Goal: Information Seeking & Learning: Learn about a topic

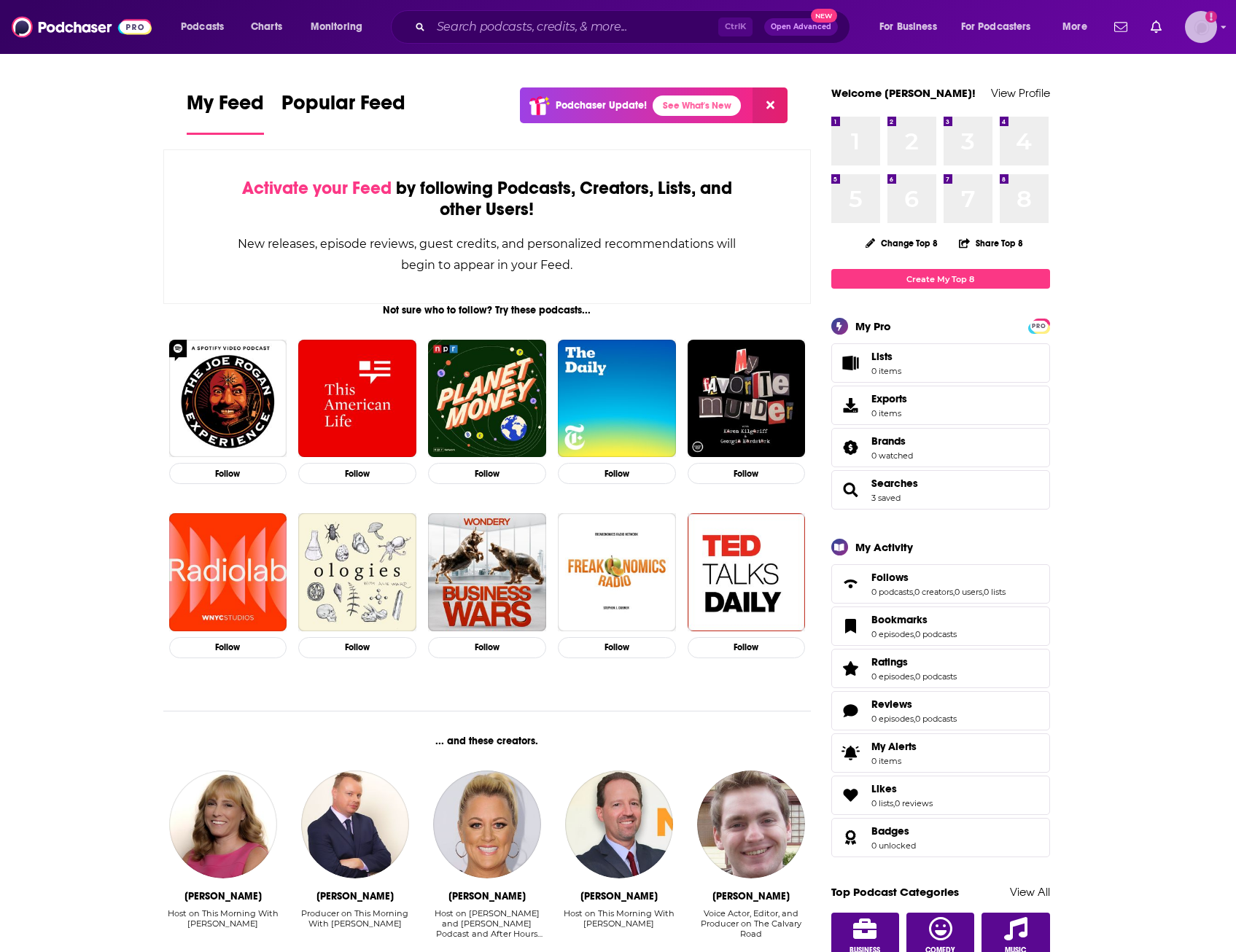
click at [1197, 31] on img "Logged in as justin.terrell" at bounding box center [1201, 27] width 32 height 32
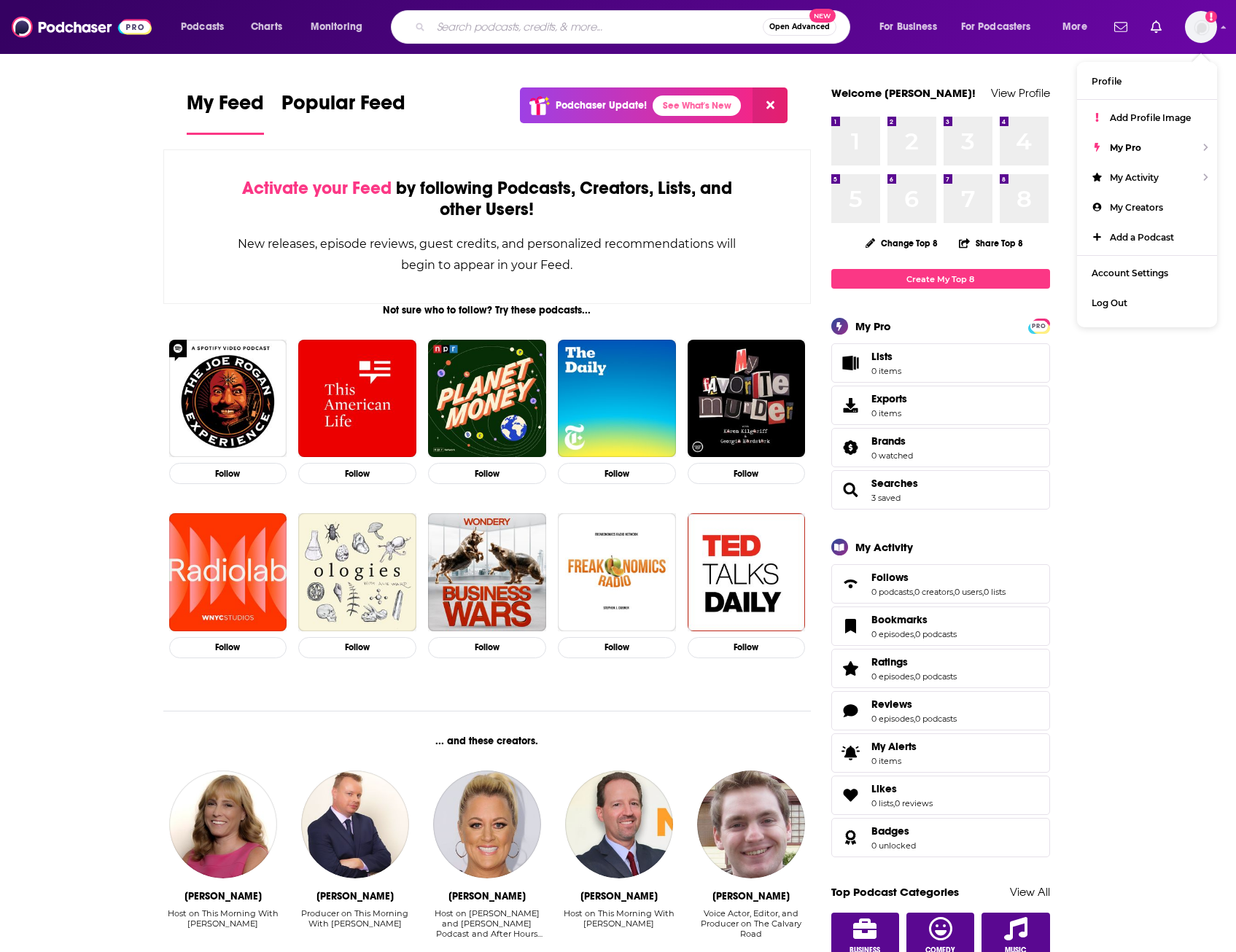
click at [517, 19] on input "Search podcasts, credits, & more..." at bounding box center [597, 27] width 332 height 23
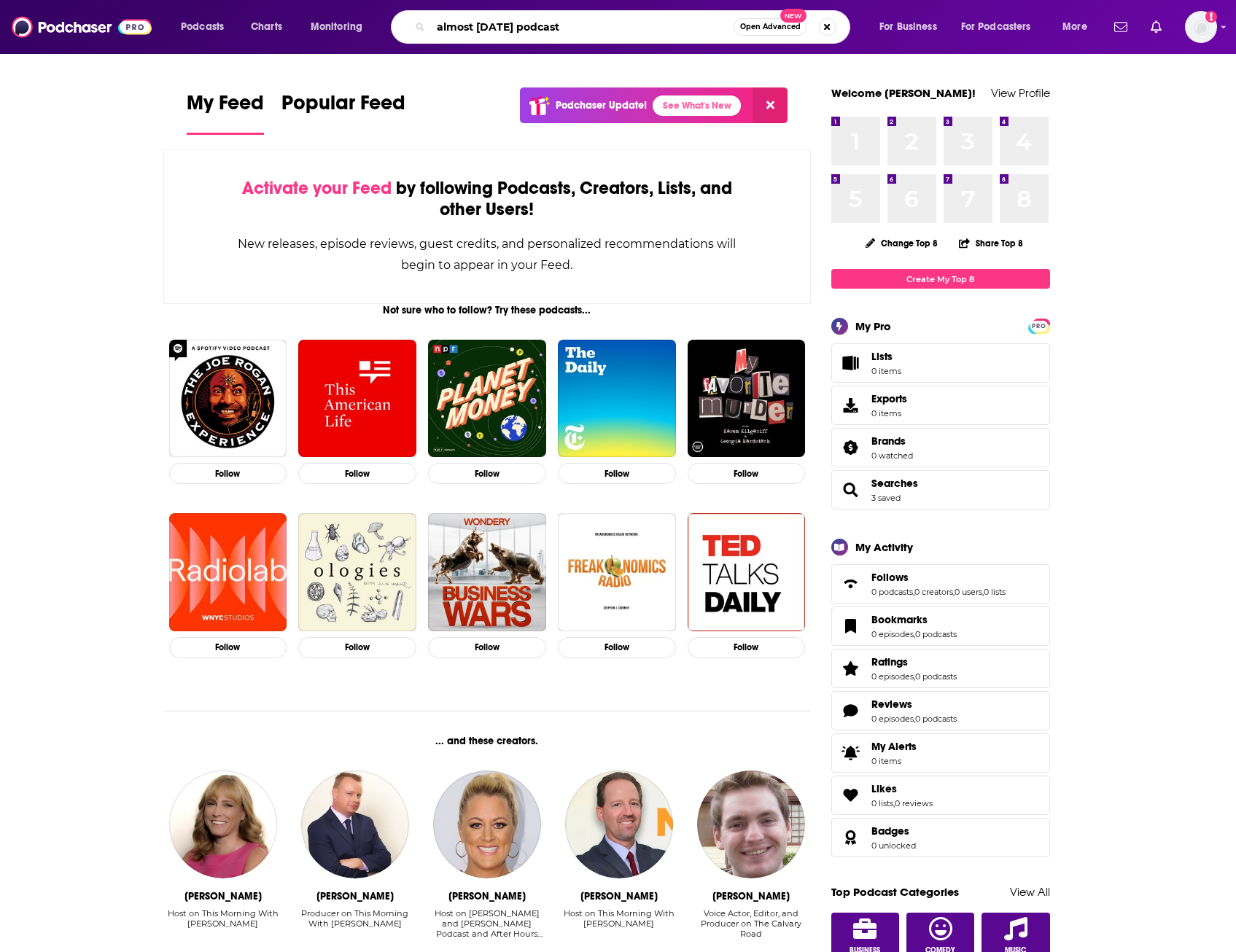
type input "almost [DATE] podcast"
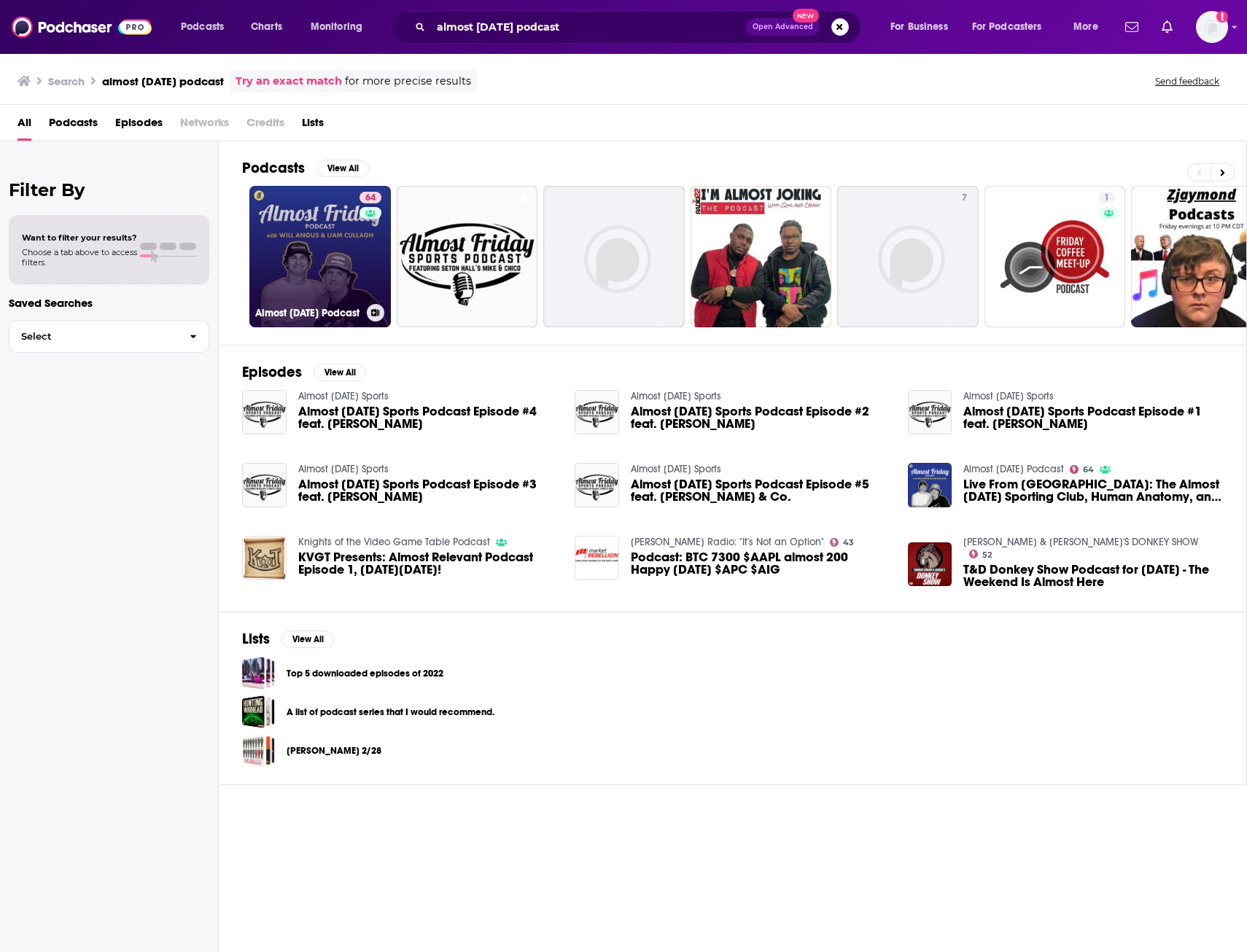
click at [316, 209] on link "64 Almost [DATE] Podcast" at bounding box center [320, 256] width 142 height 142
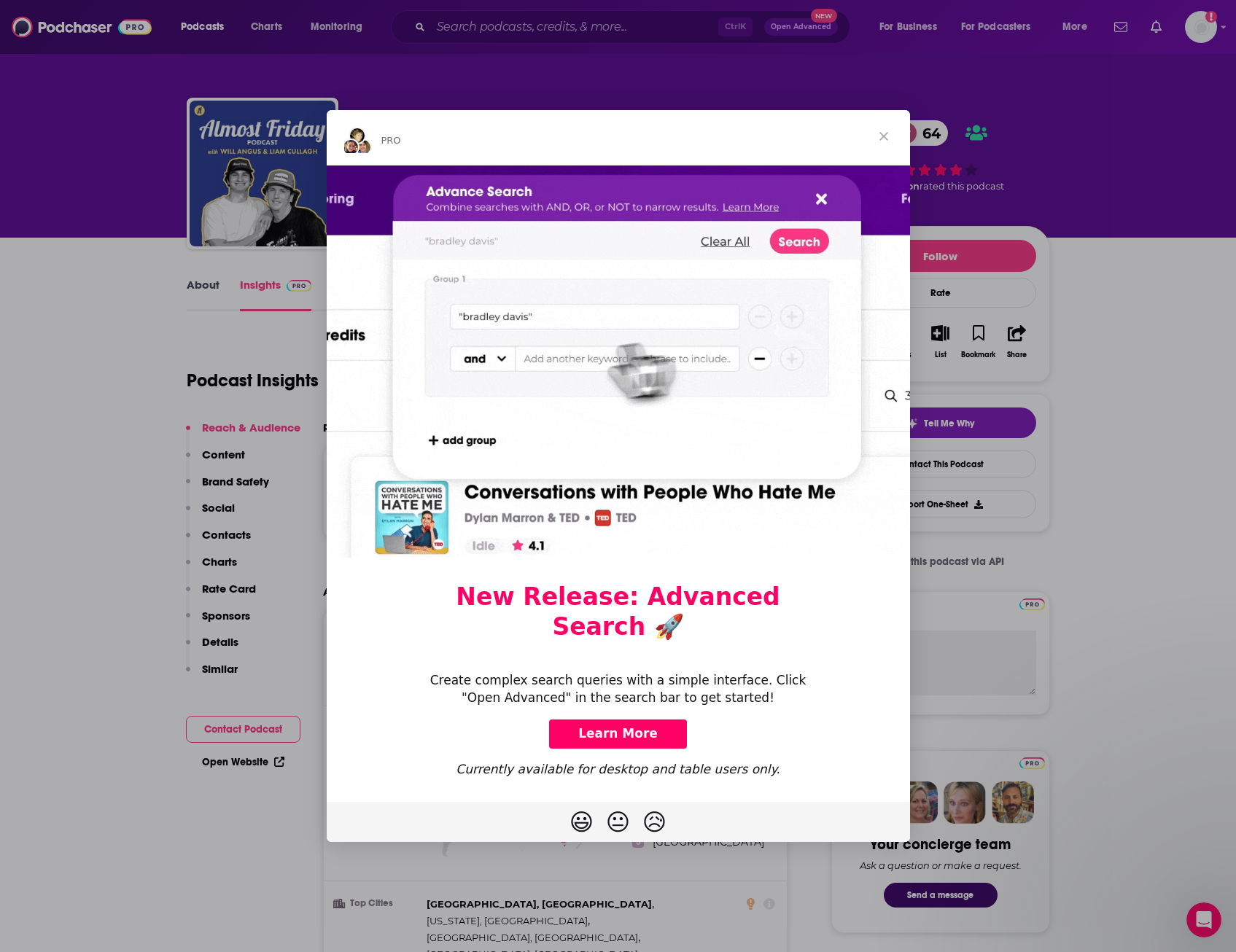
click at [886, 151] on span "Close" at bounding box center [884, 136] width 53 height 53
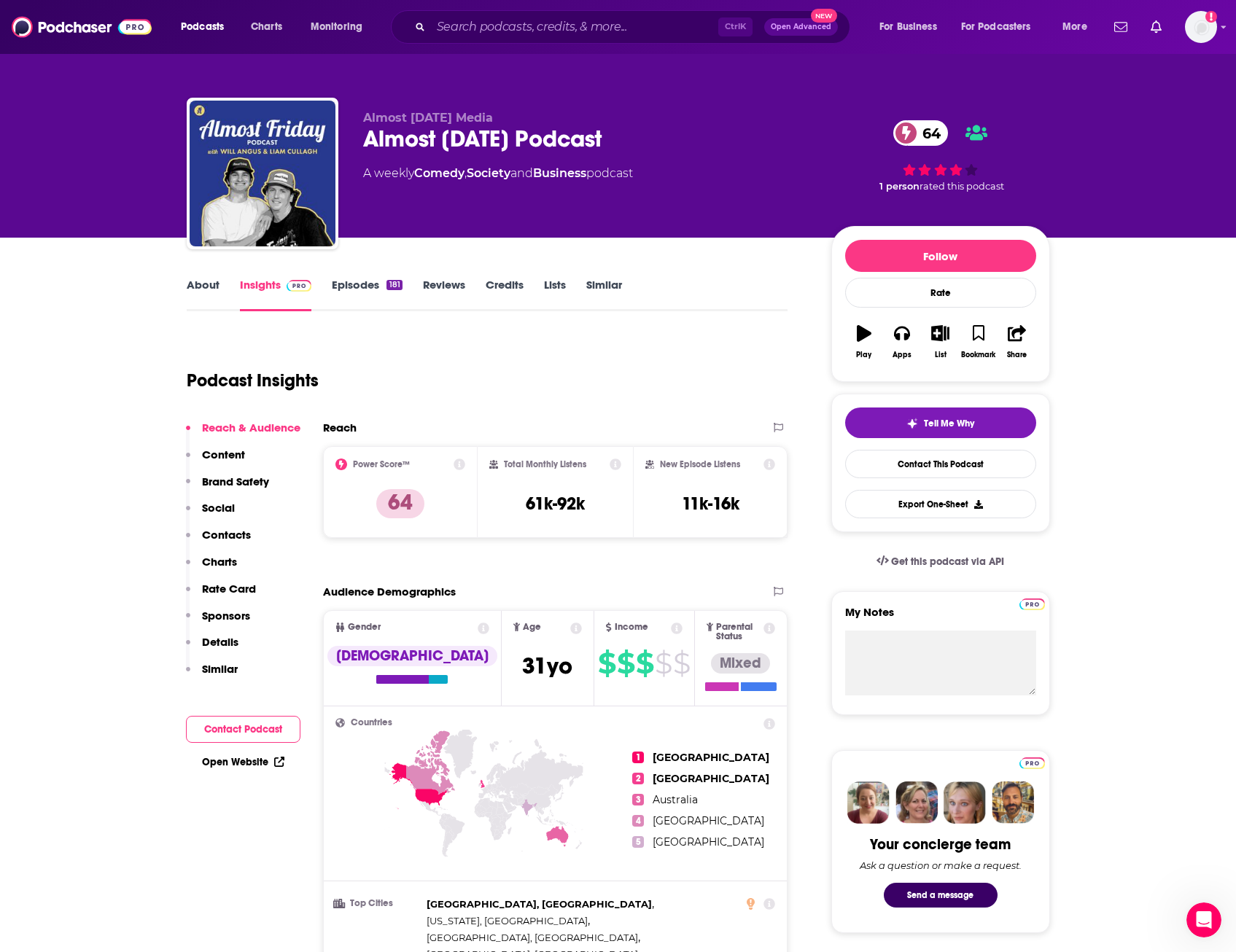
click at [449, 284] on link "Reviews" at bounding box center [444, 294] width 42 height 33
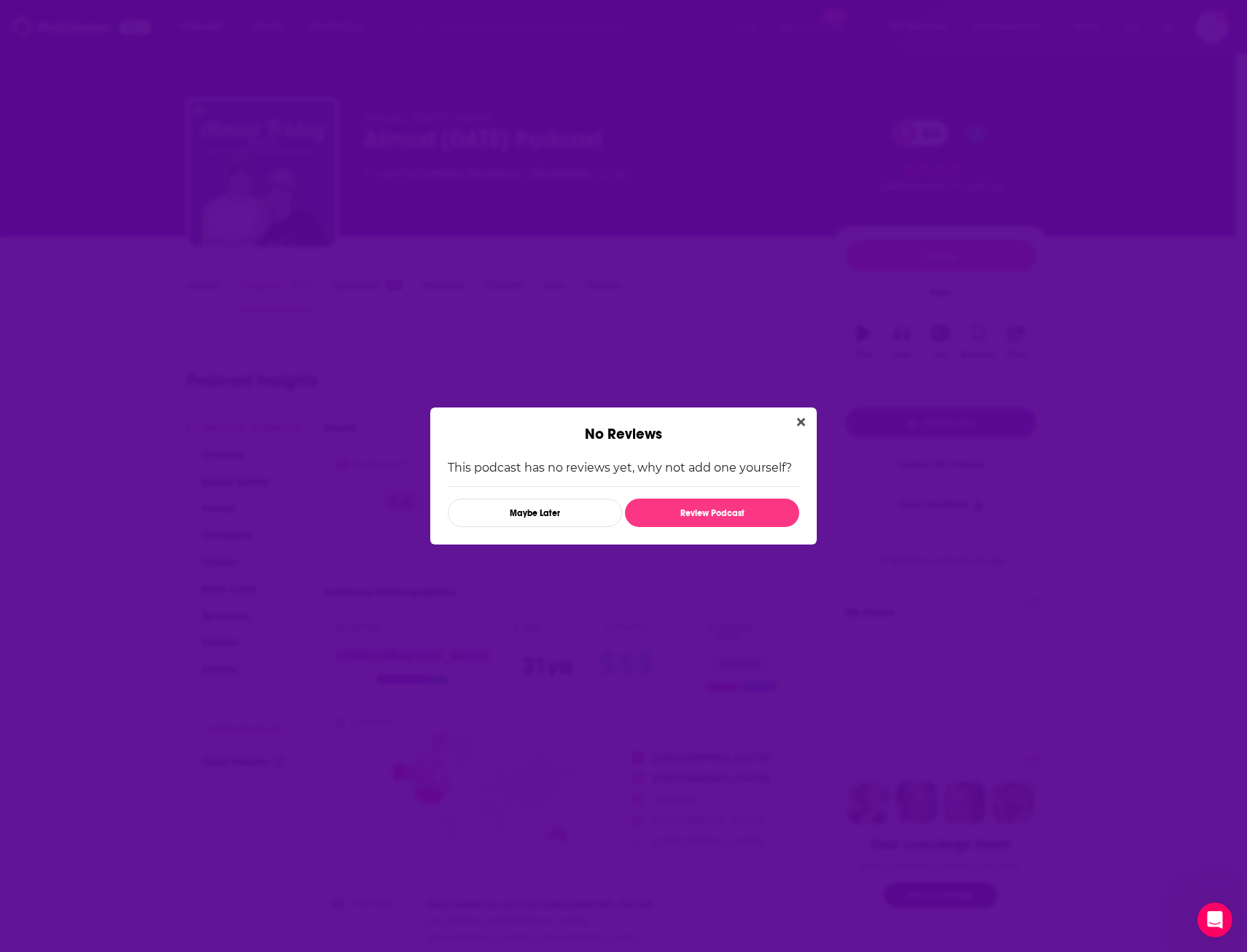
click at [803, 420] on button "Close" at bounding box center [801, 422] width 20 height 18
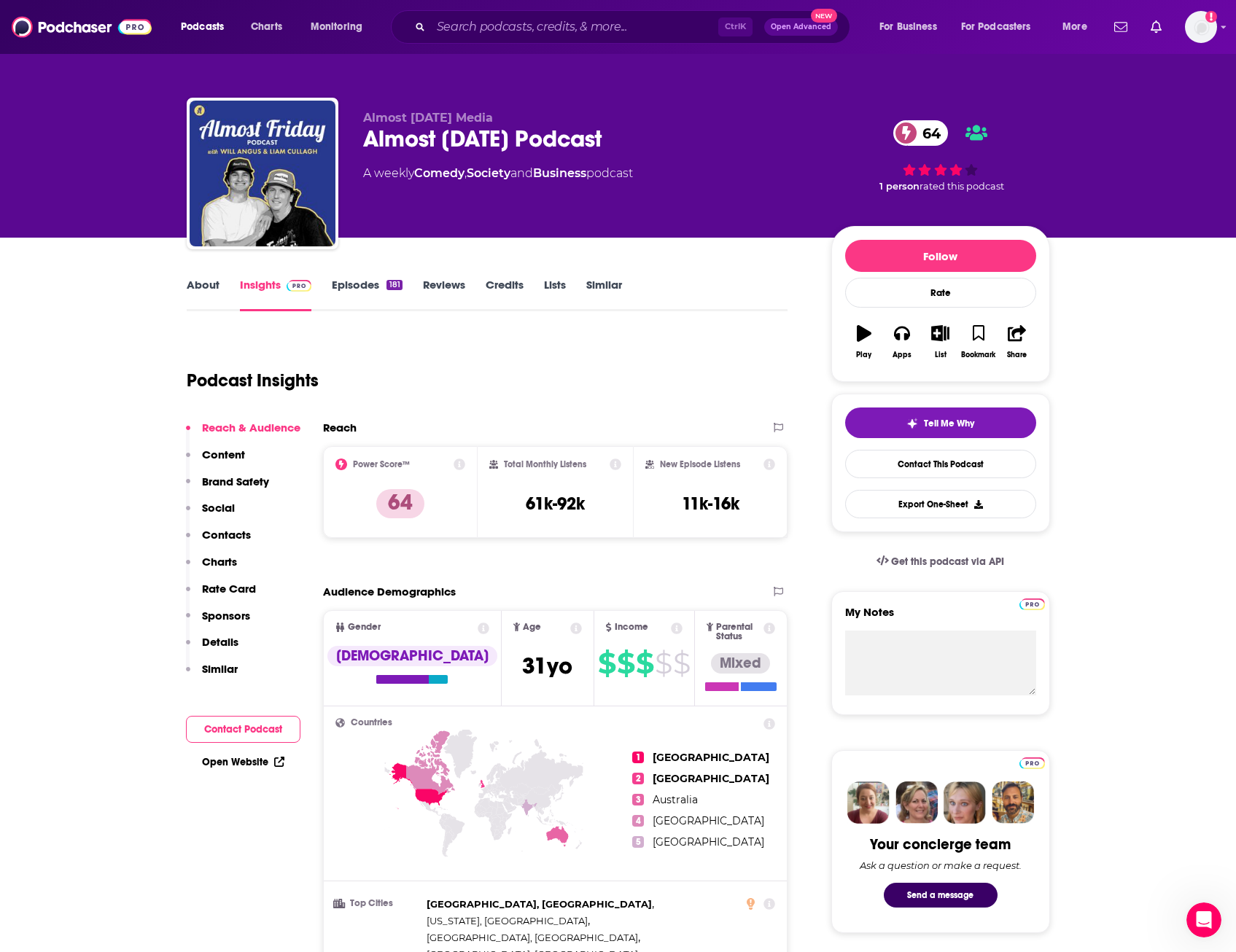
click at [506, 291] on link "Credits" at bounding box center [505, 294] width 38 height 33
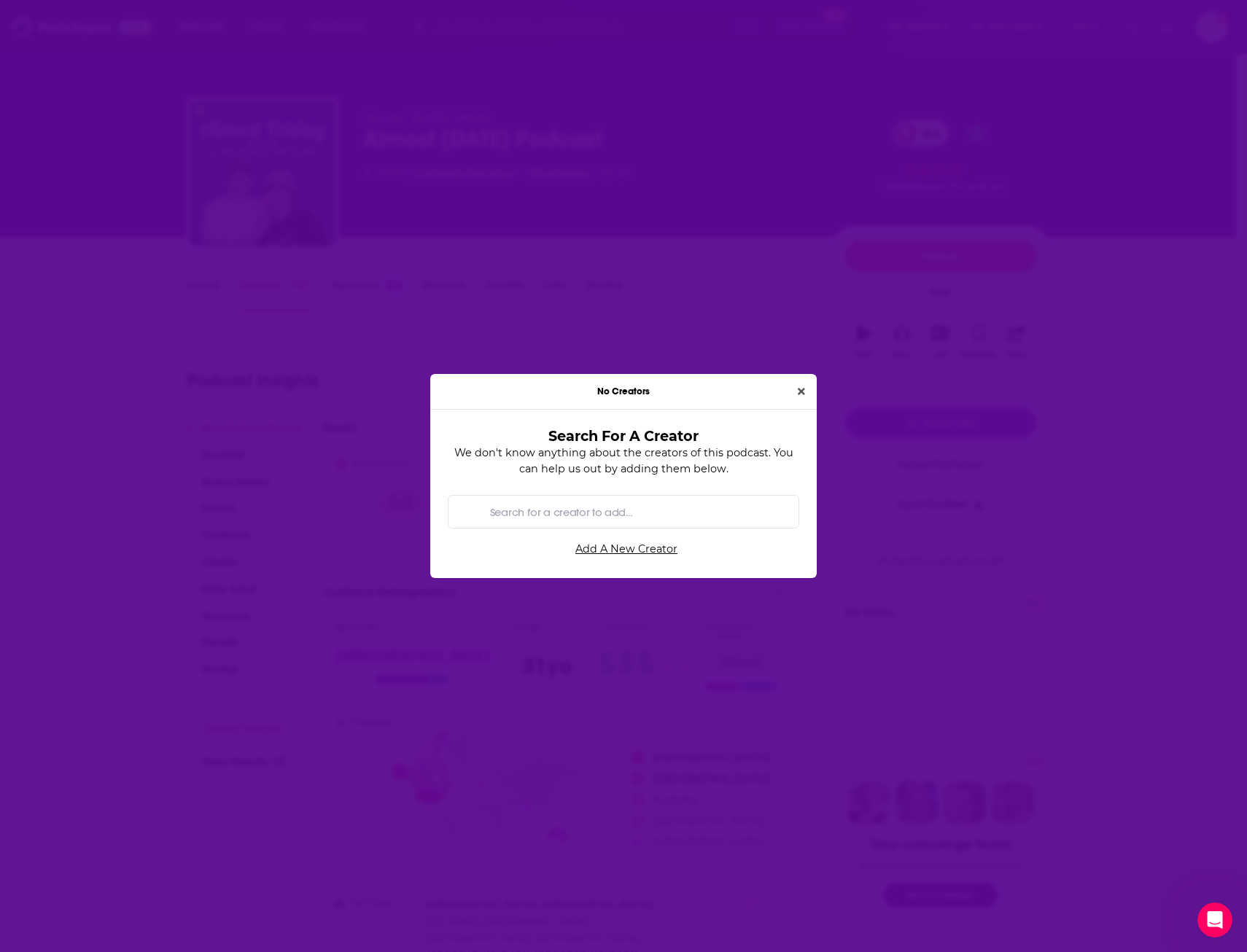
click at [815, 392] on div "No Creators" at bounding box center [623, 392] width 386 height 36
click at [801, 391] on icon "Close" at bounding box center [801, 392] width 7 height 7
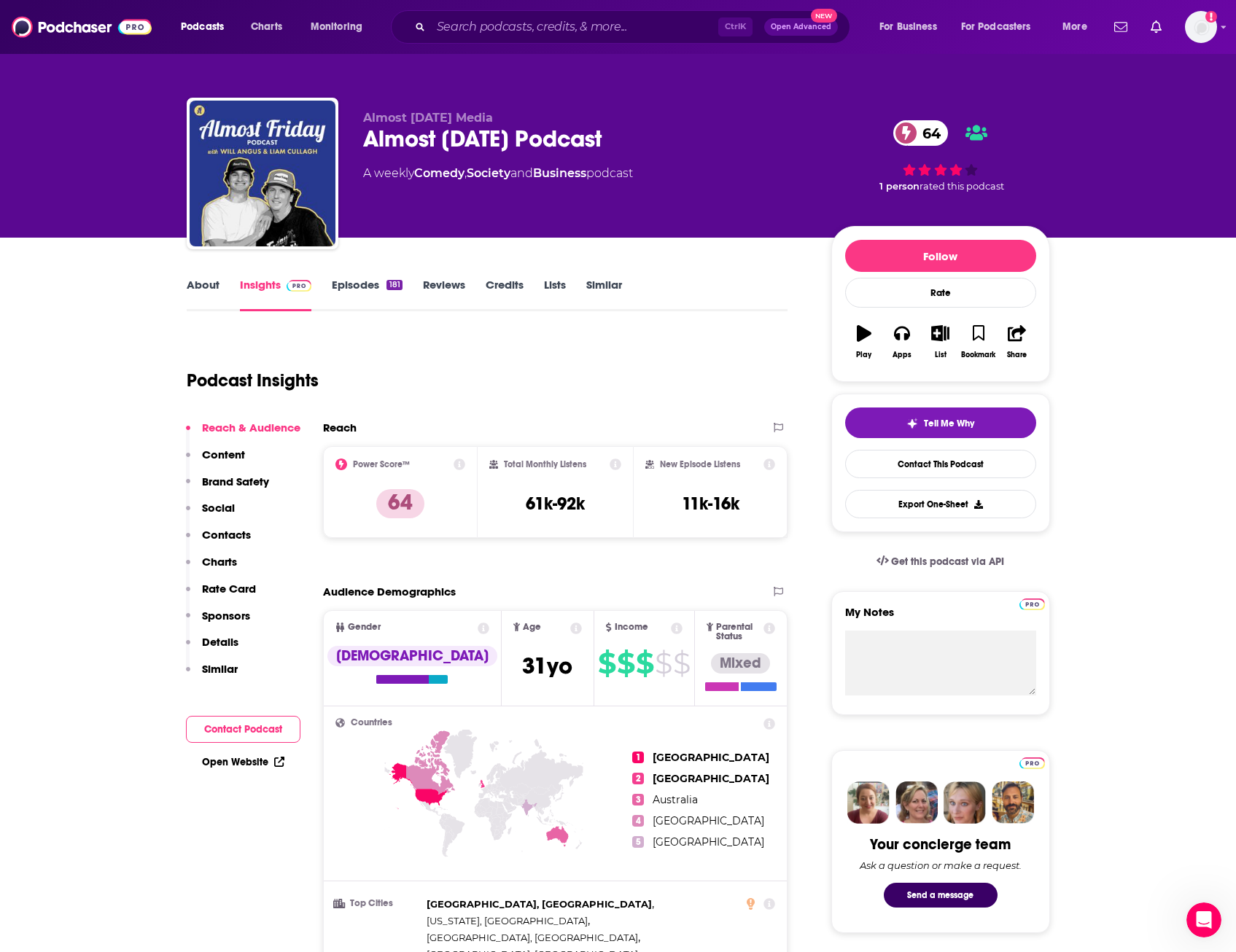
click at [365, 291] on link "Episodes 181" at bounding box center [367, 294] width 70 height 33
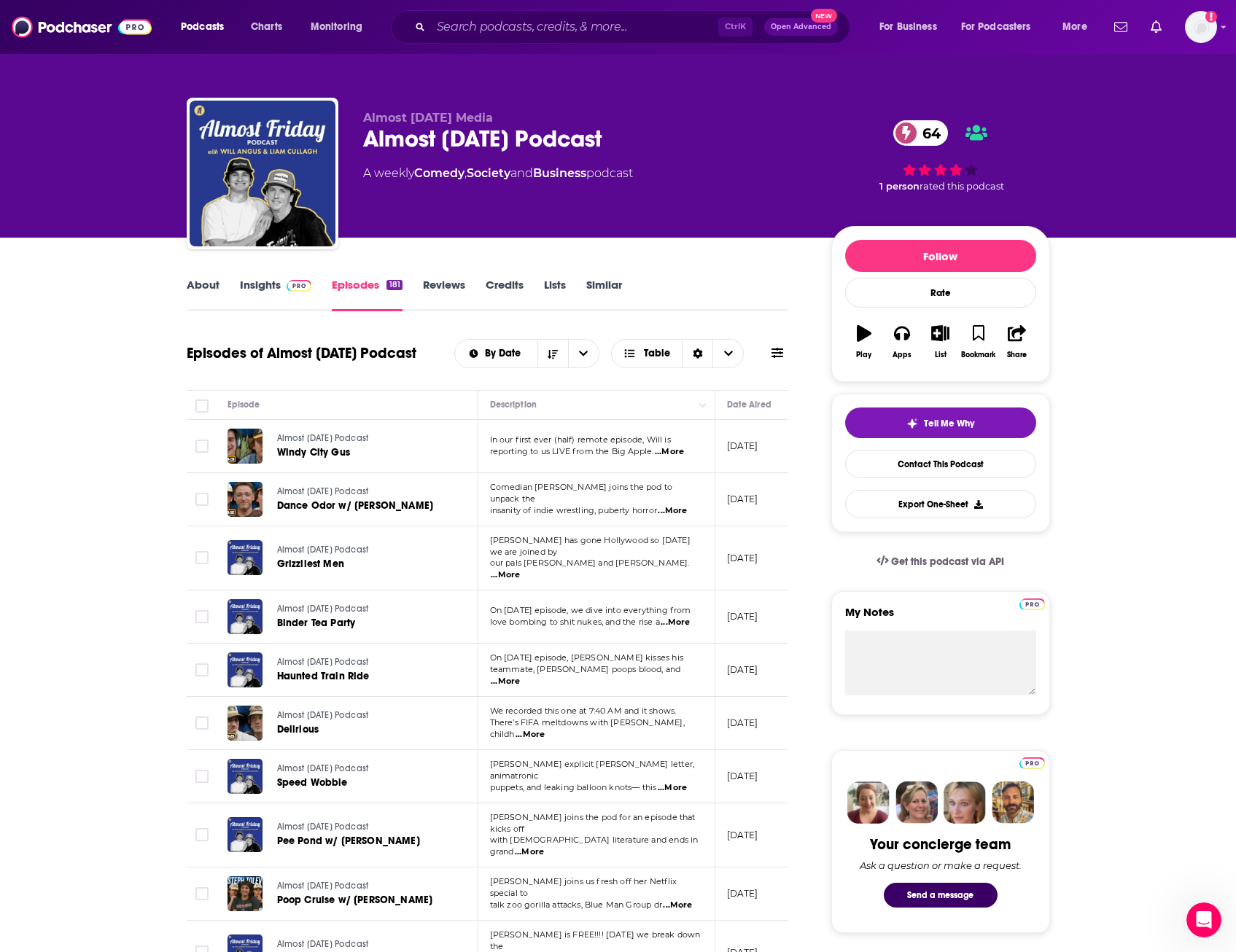
click at [265, 294] on link "Insights" at bounding box center [276, 294] width 73 height 33
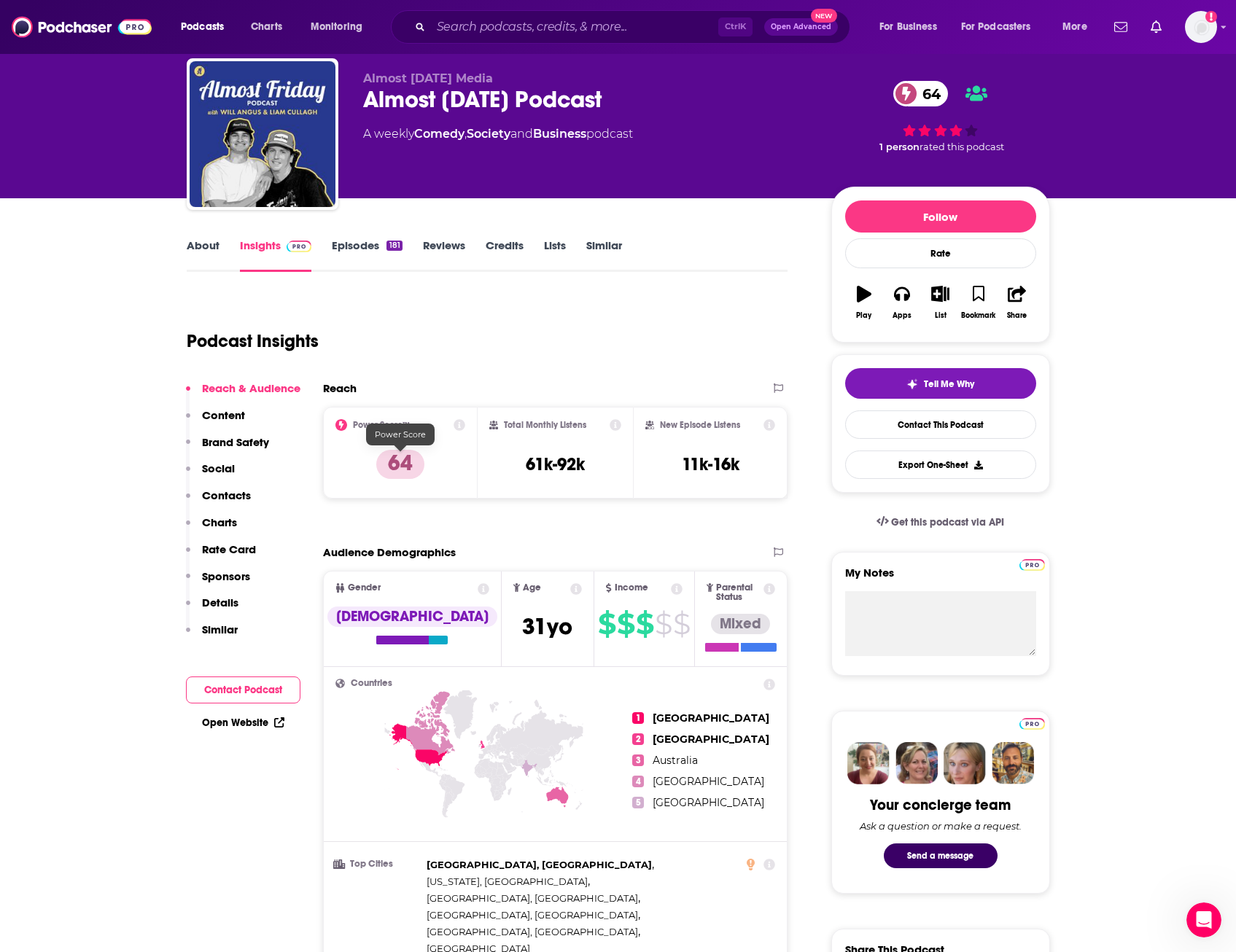
scroll to position [73, 0]
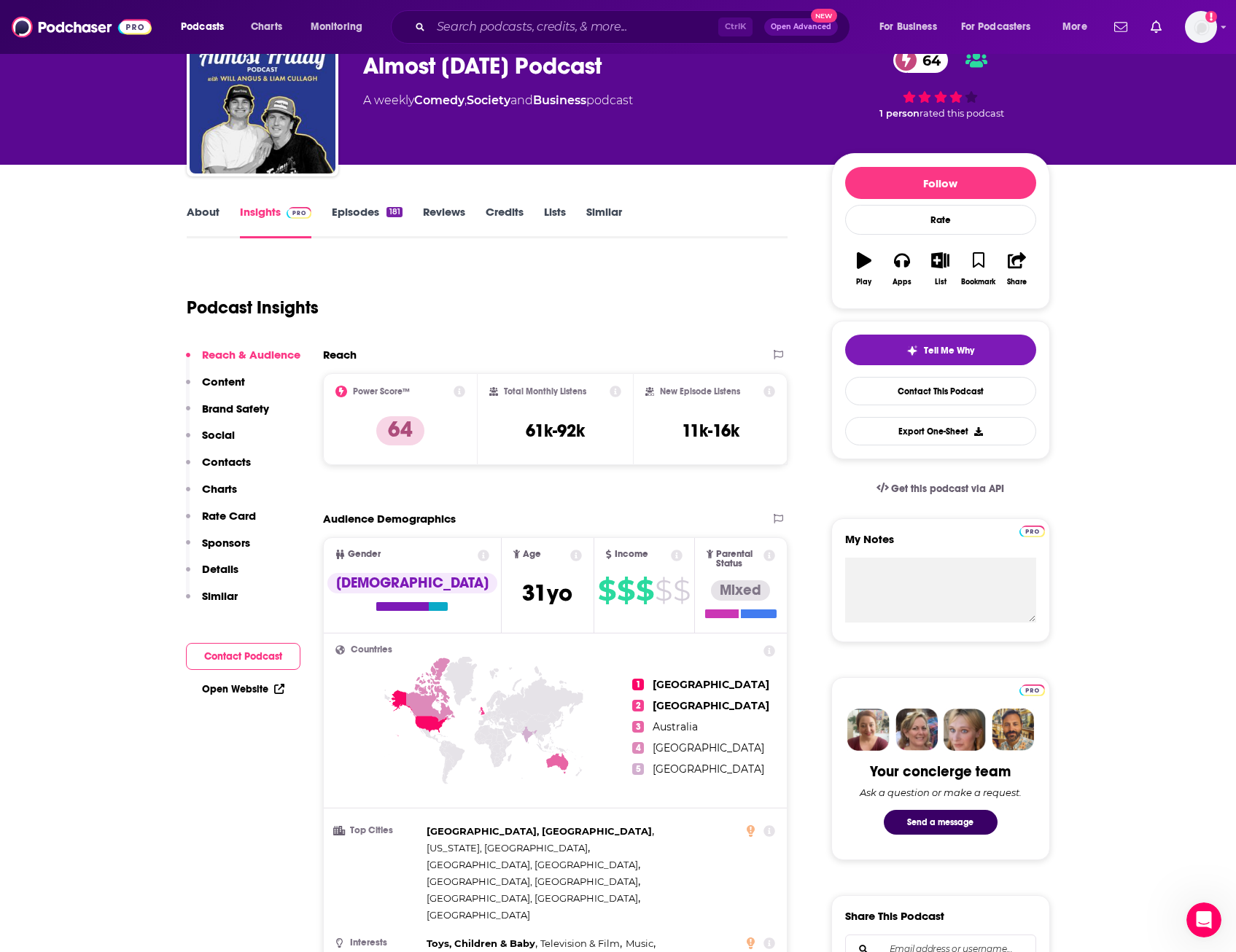
click at [459, 390] on icon at bounding box center [459, 391] width 12 height 12
click at [653, 316] on div "Podcast Insights" at bounding box center [481, 299] width 590 height 74
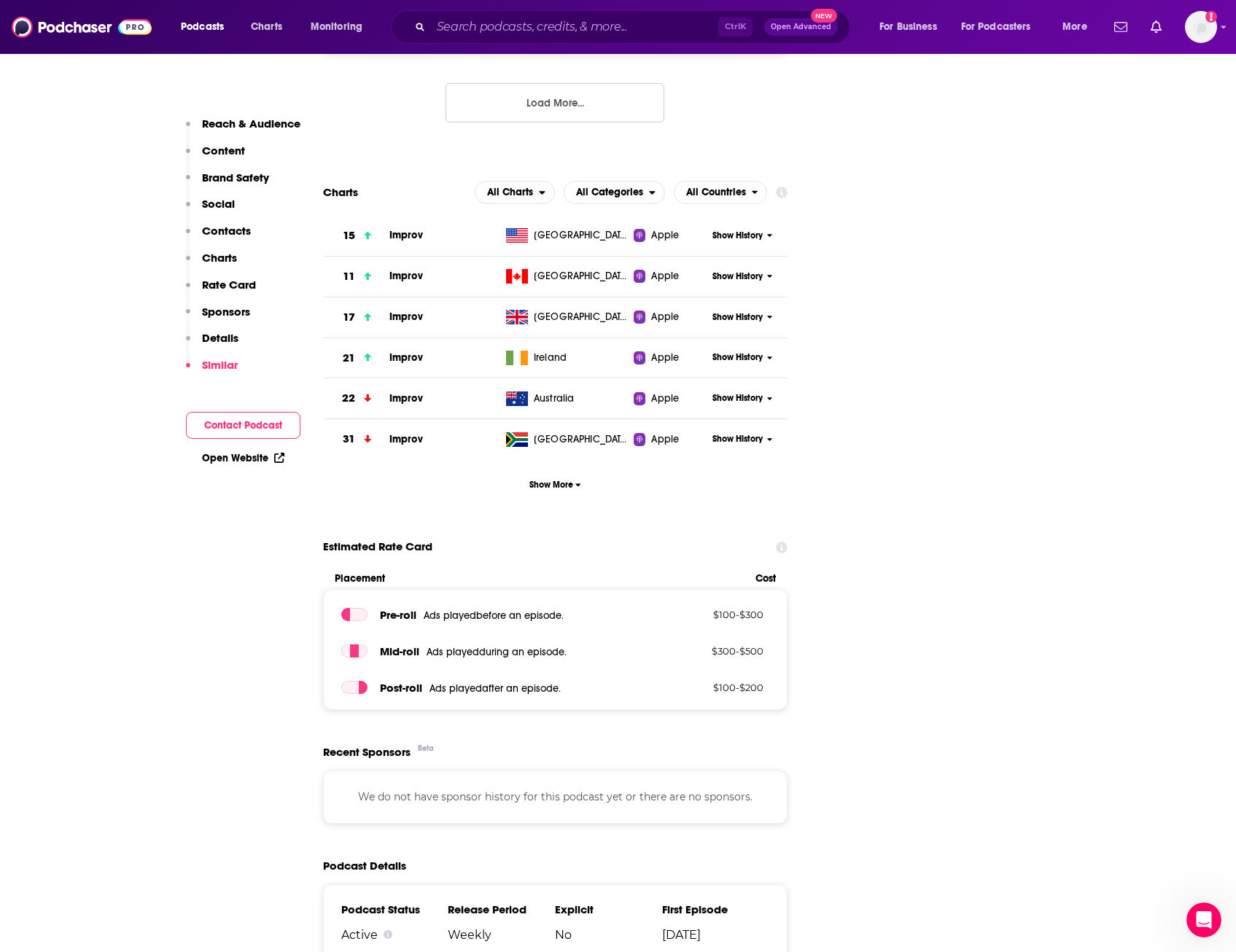
scroll to position [0, 0]
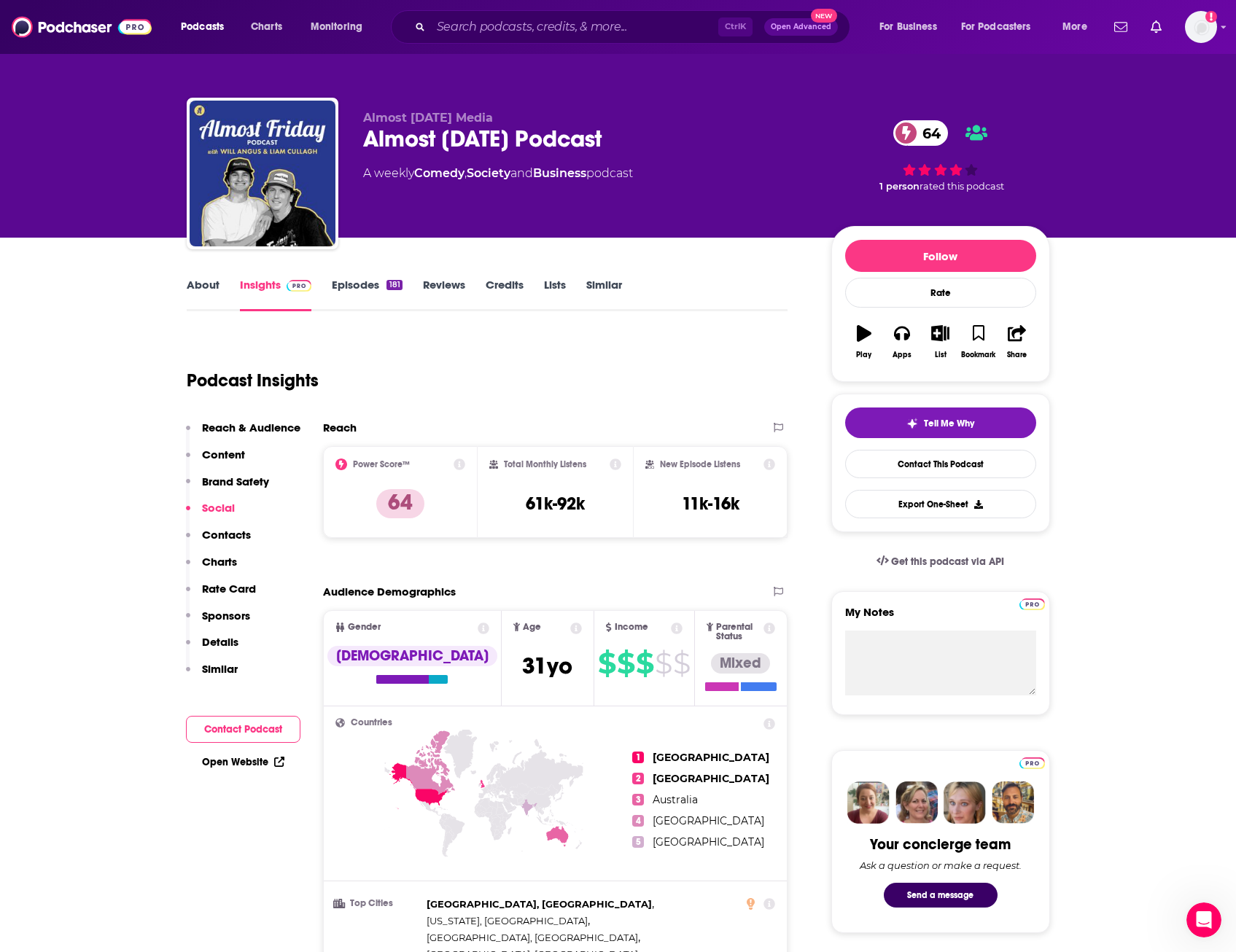
drag, startPoint x: 925, startPoint y: 371, endPoint x: 892, endPoint y: 57, distance: 315.7
